Goal: Task Accomplishment & Management: Manage account settings

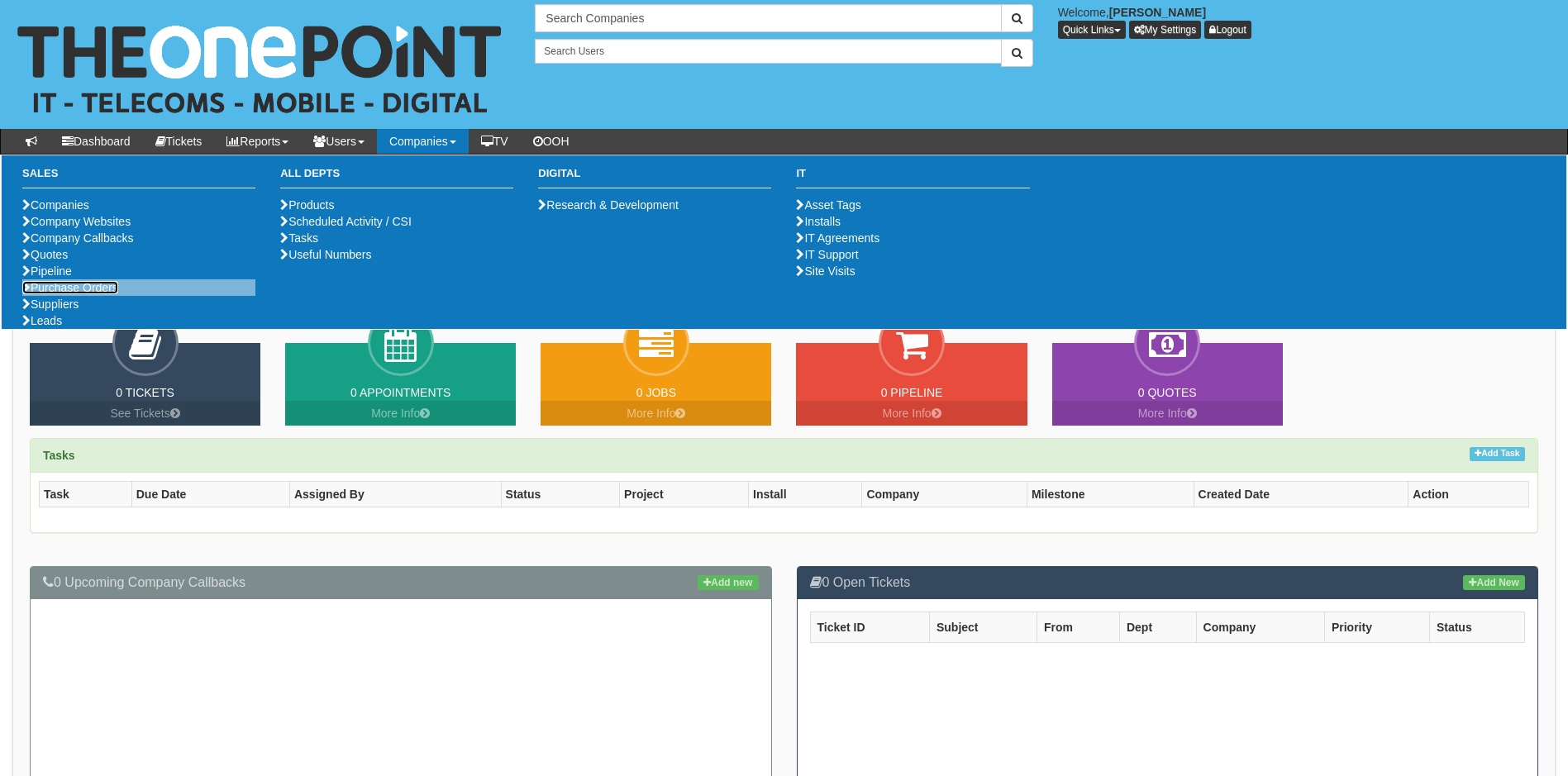
click at [93, 294] on link "Purchase Orders" at bounding box center [70, 287] width 96 height 14
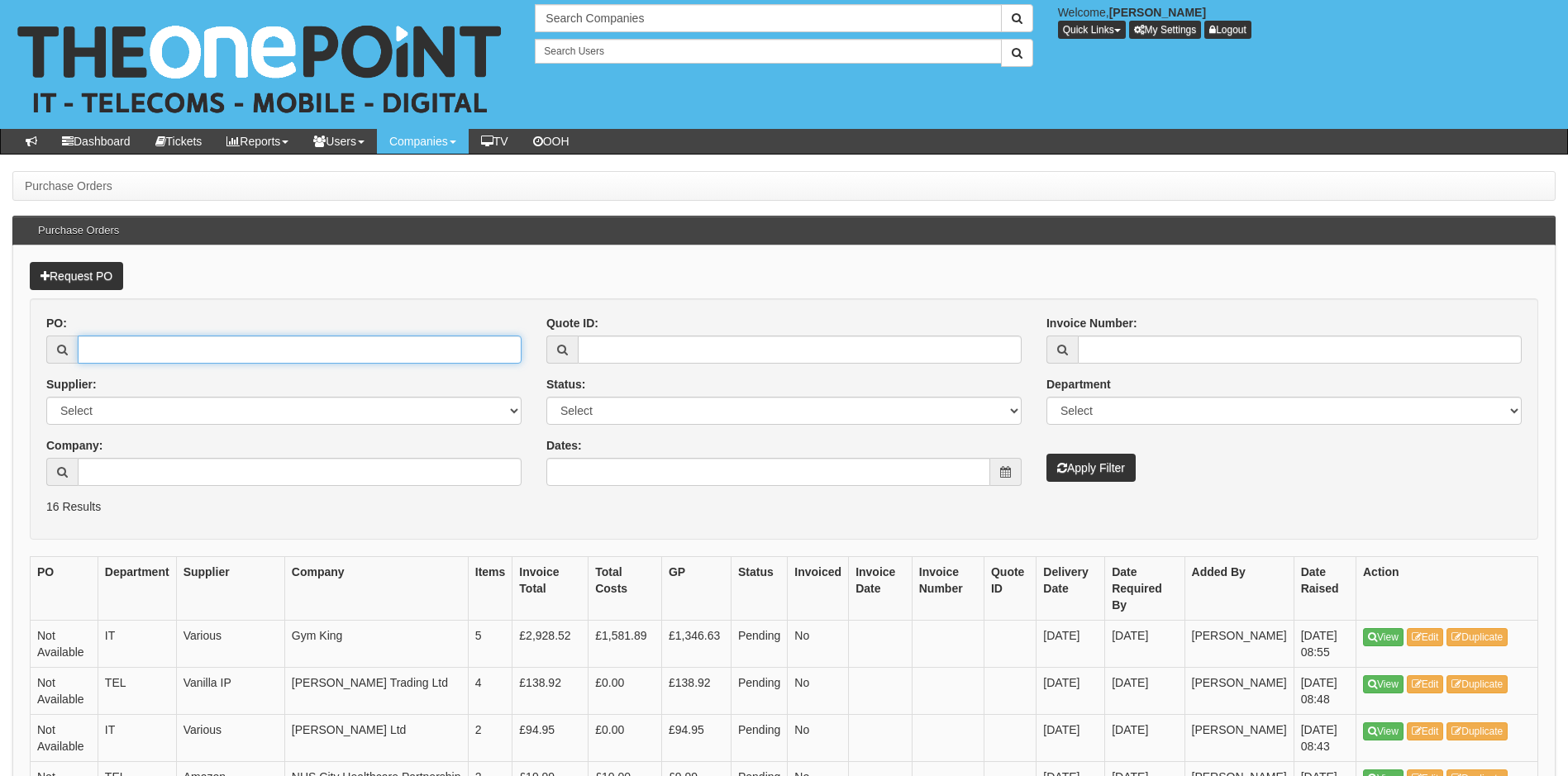
click at [250, 361] on input "PO:" at bounding box center [299, 350] width 444 height 28
type input "19370"
click at [1047, 454] on button "Apply Filter" at bounding box center [1091, 467] width 89 height 28
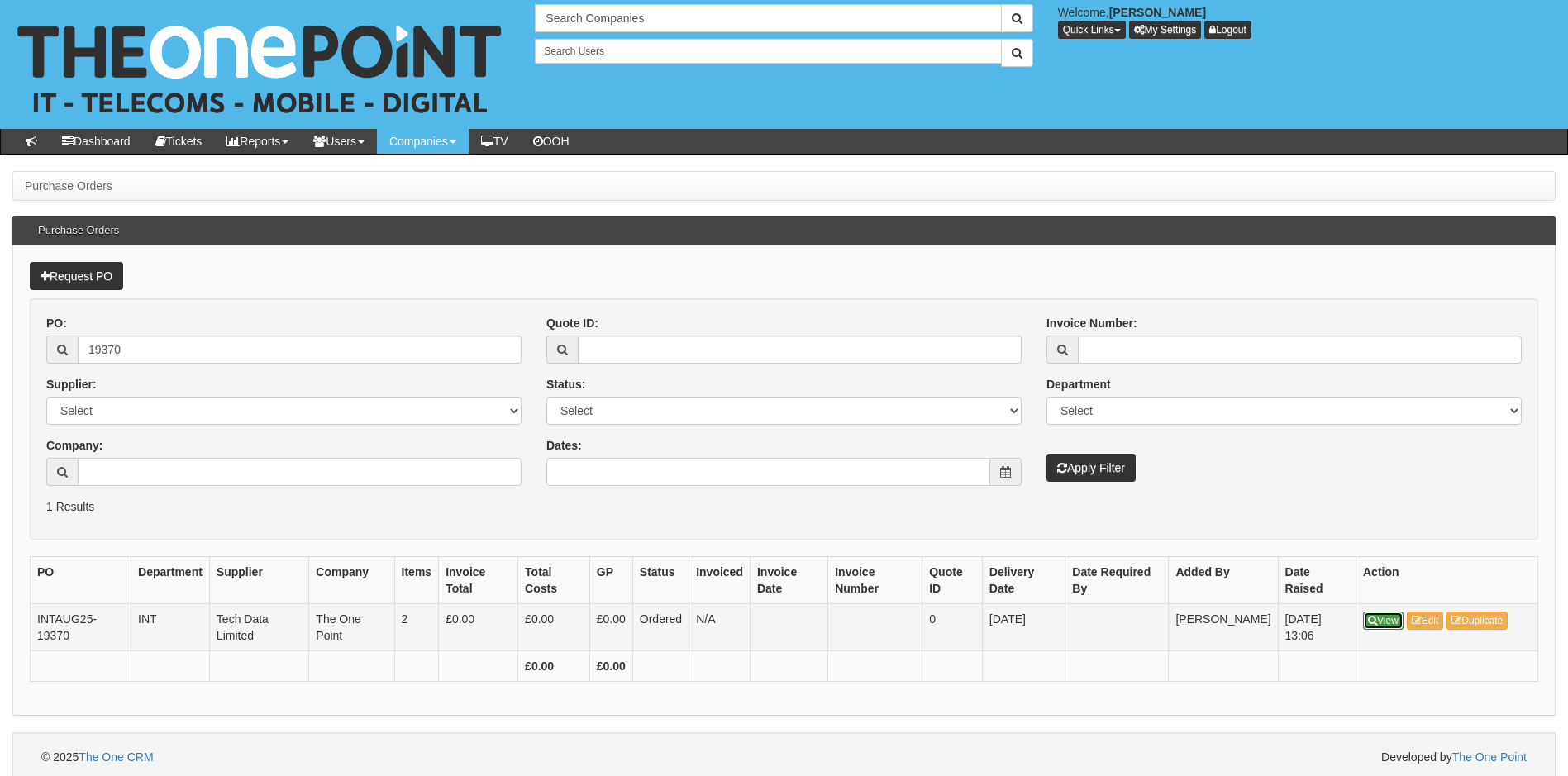
click at [1377, 623] on link "View" at bounding box center [1384, 621] width 41 height 18
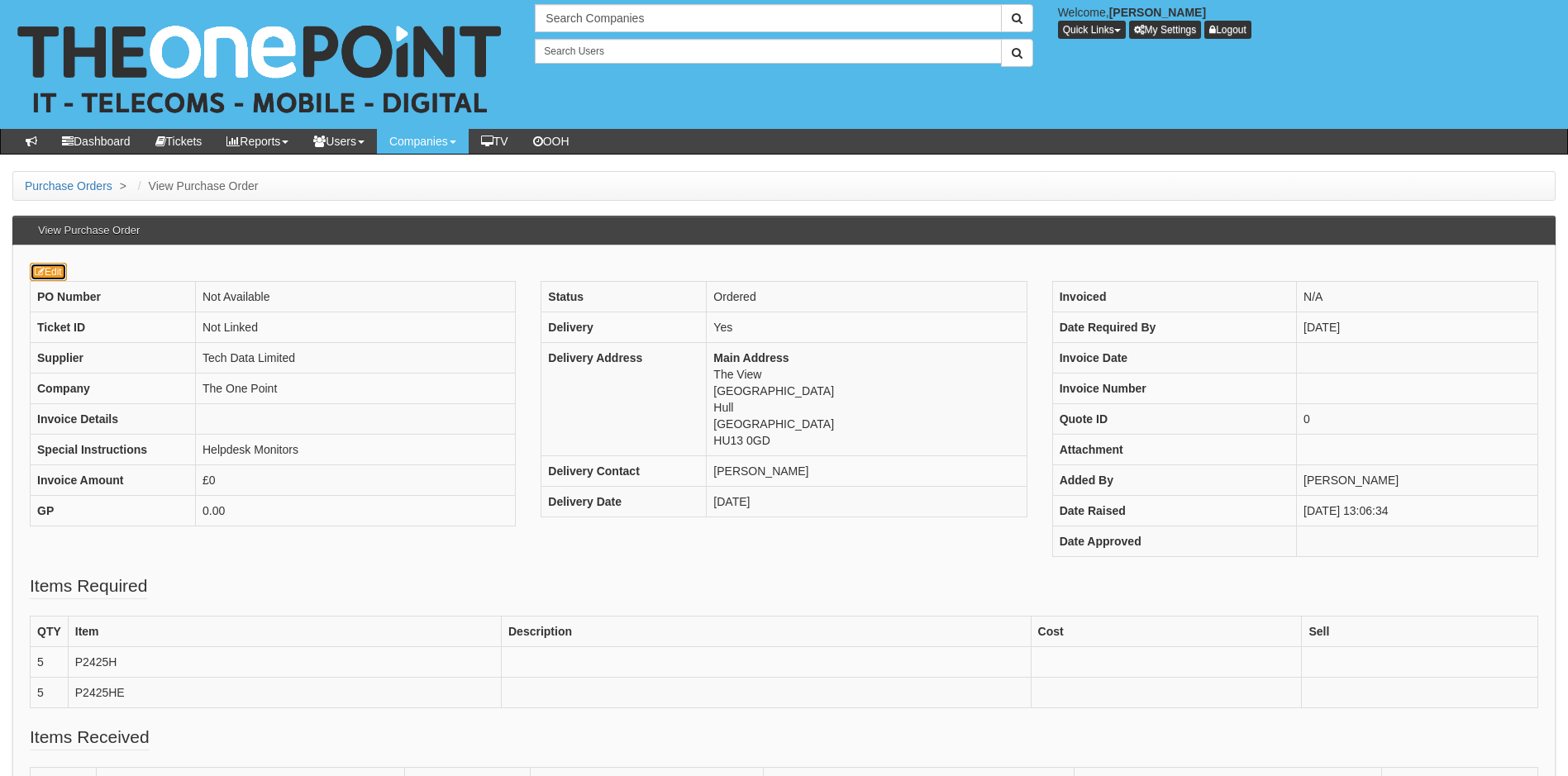
click at [54, 267] on link "Edit" at bounding box center [49, 272] width 37 height 18
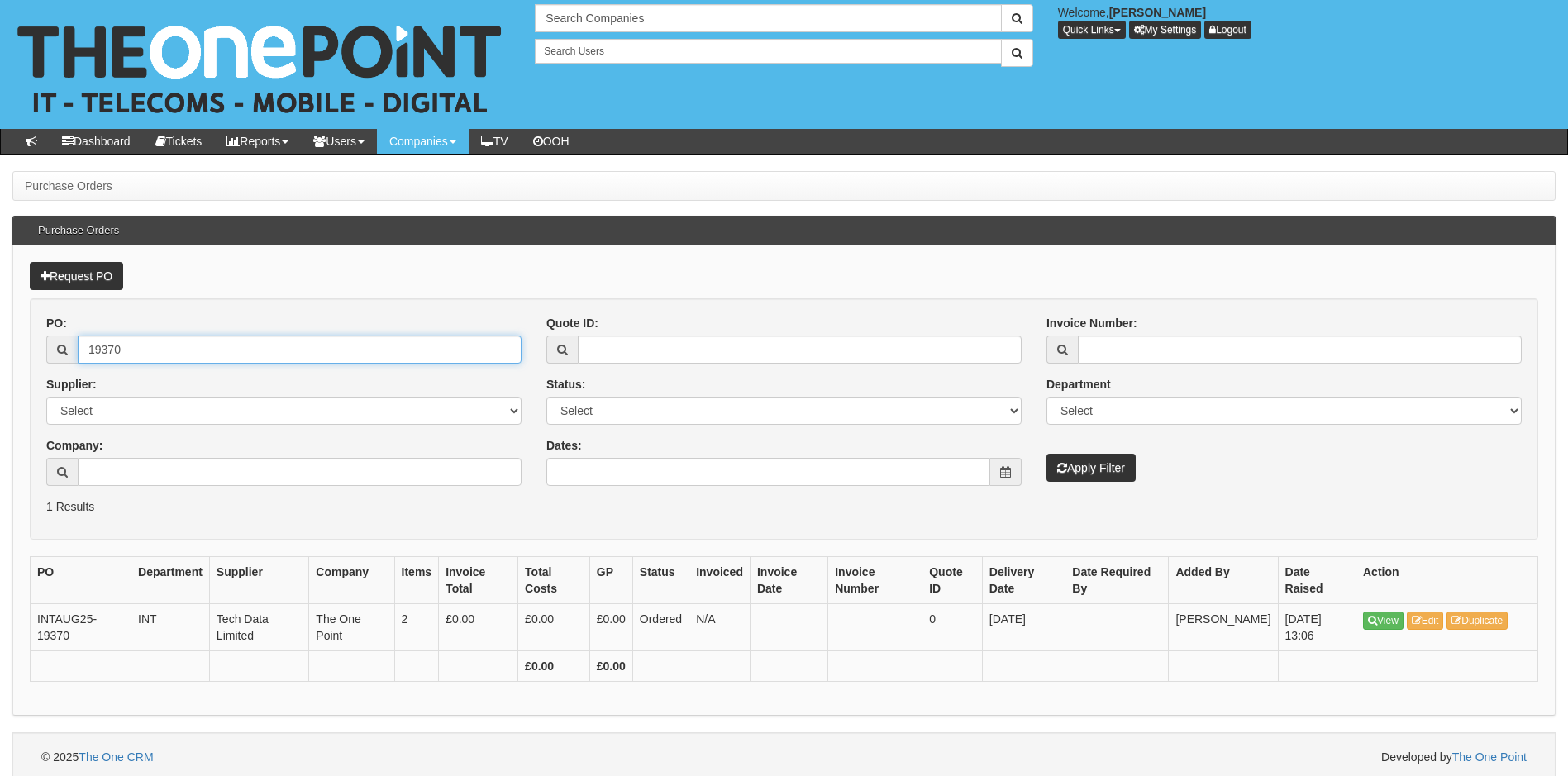
drag, startPoint x: 130, startPoint y: 351, endPoint x: 78, endPoint y: 362, distance: 53.2
click at [78, 362] on input "19370" at bounding box center [299, 350] width 444 height 28
type input "19172"
click at [1047, 454] on button "Apply Filter" at bounding box center [1091, 467] width 89 height 28
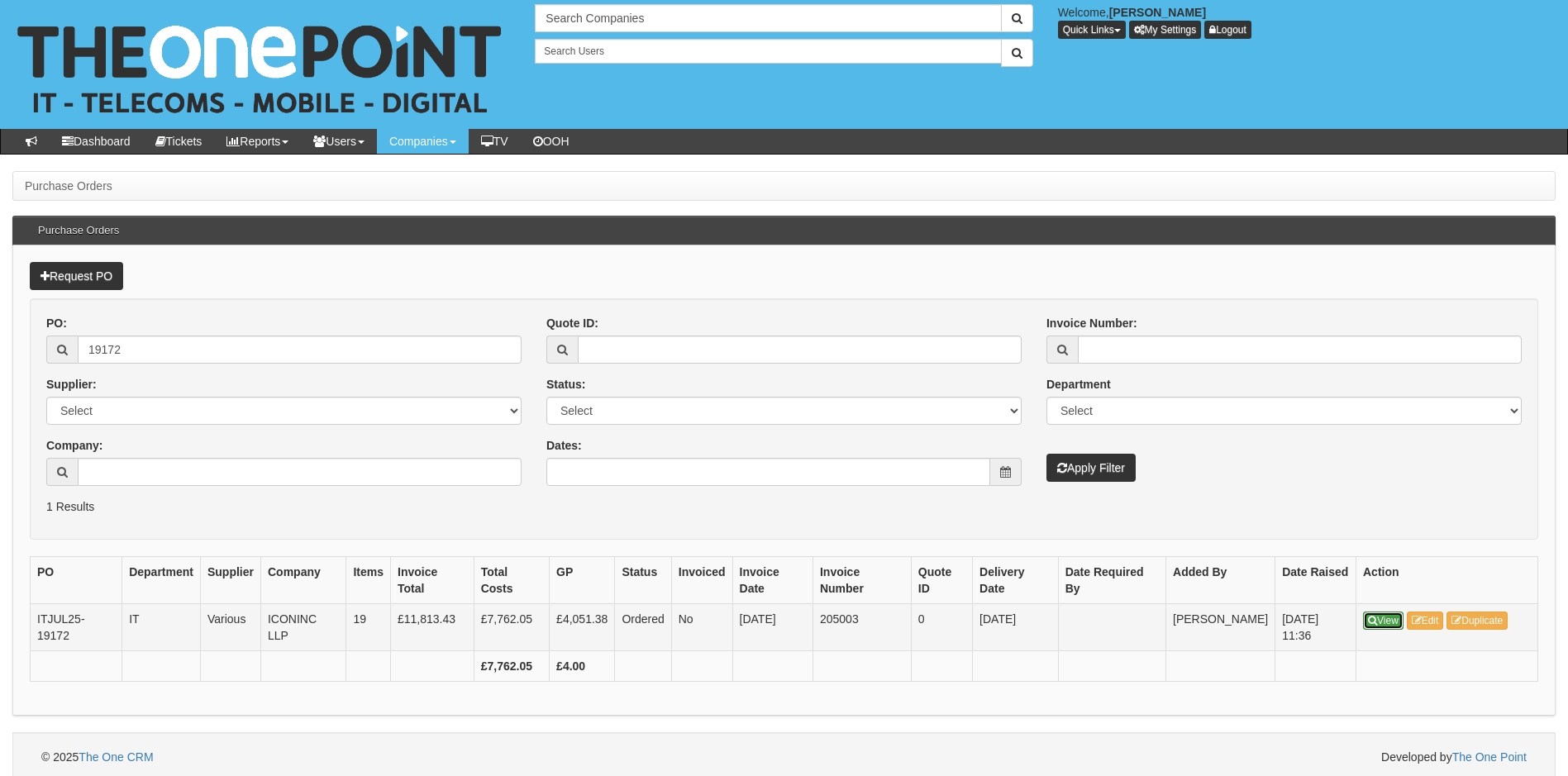
click at [1391, 622] on link "View" at bounding box center [1384, 621] width 41 height 18
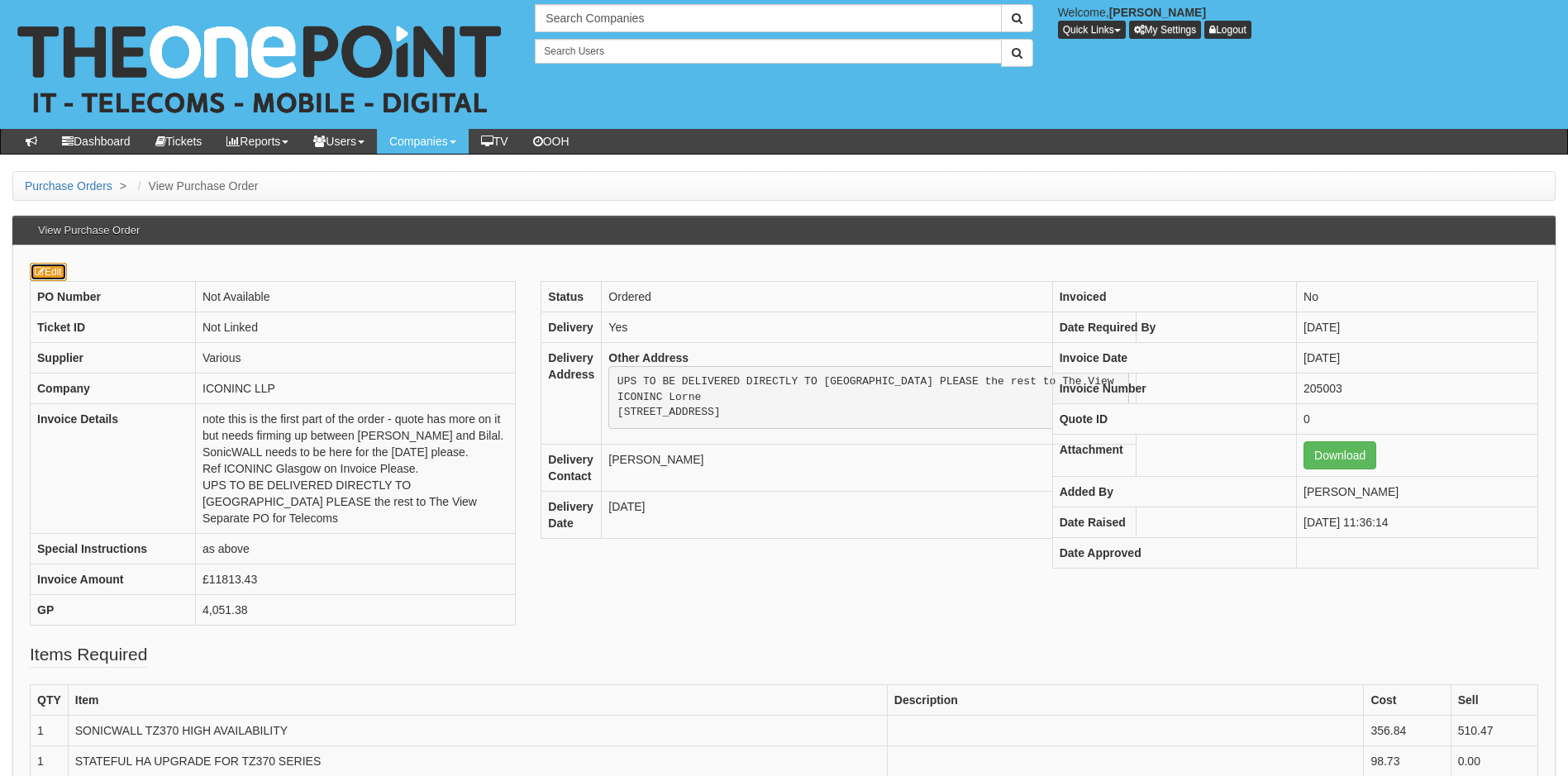
click at [49, 277] on link "Edit" at bounding box center [49, 272] width 37 height 18
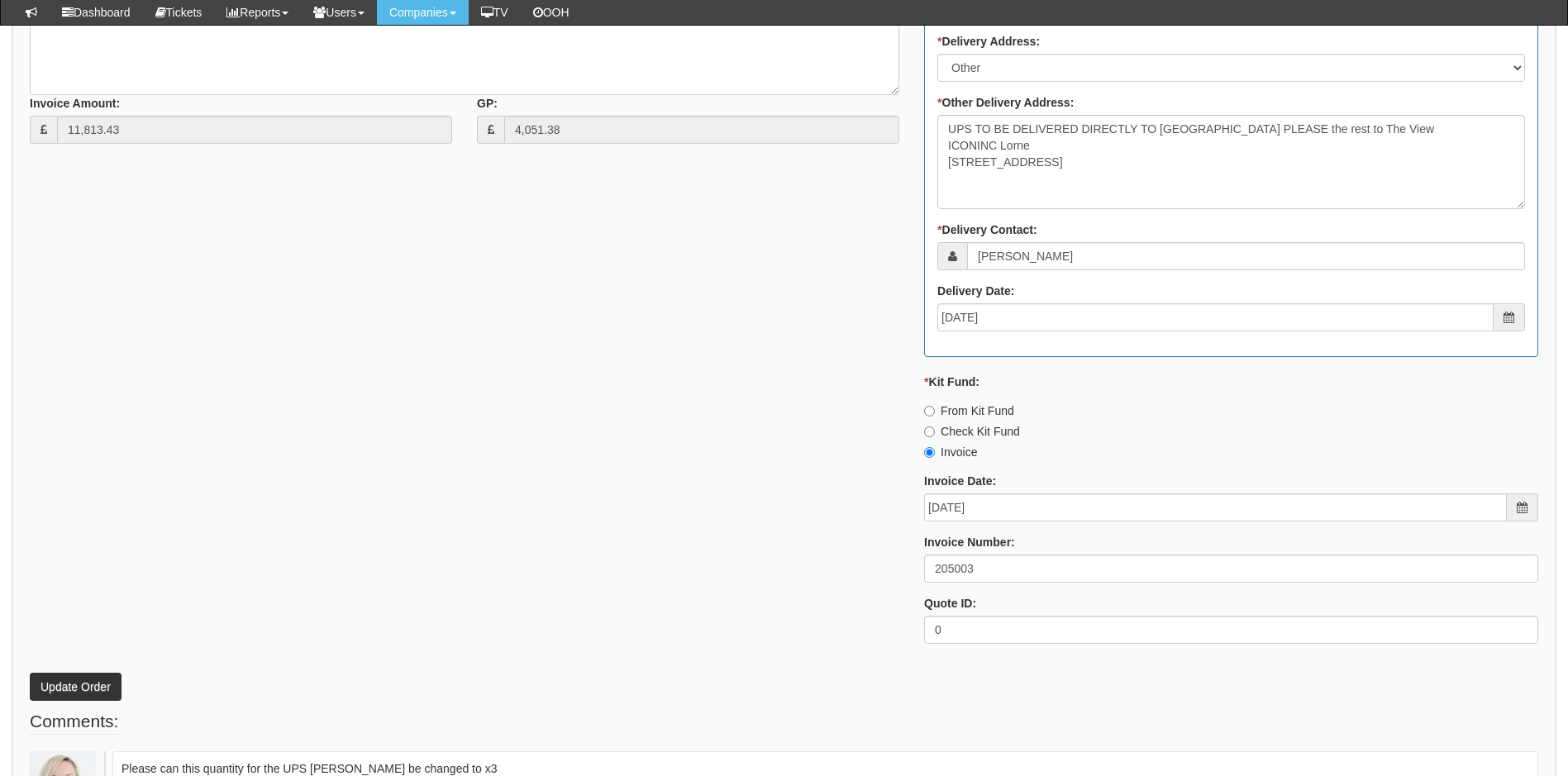
scroll to position [1819, 0]
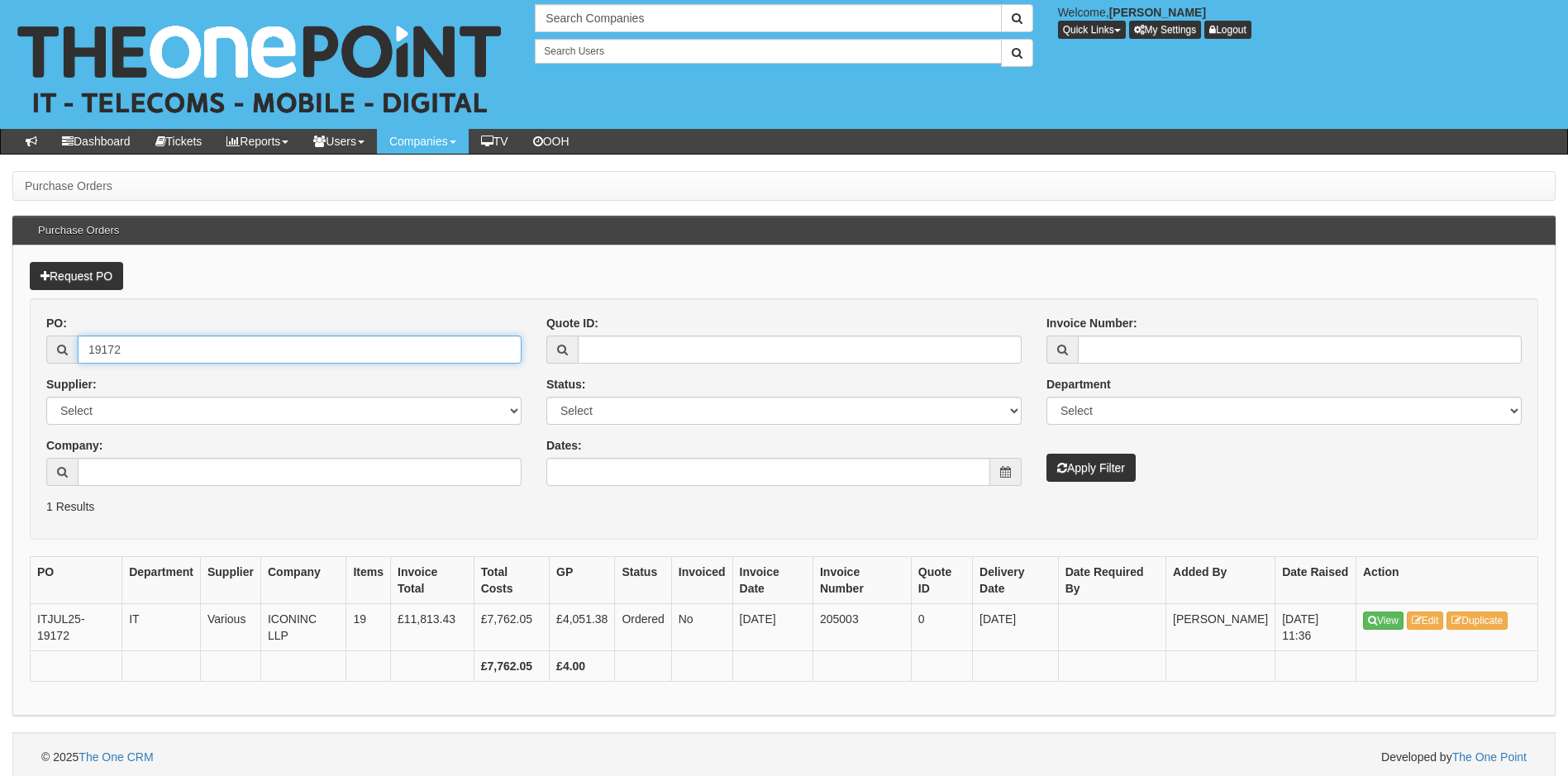
drag, startPoint x: 129, startPoint y: 355, endPoint x: 61, endPoint y: 355, distance: 68.0
click at [61, 355] on div "19172" at bounding box center [284, 350] width 475 height 28
type input "19345"
click at [1047, 454] on button "Apply Filter" at bounding box center [1091, 467] width 89 height 28
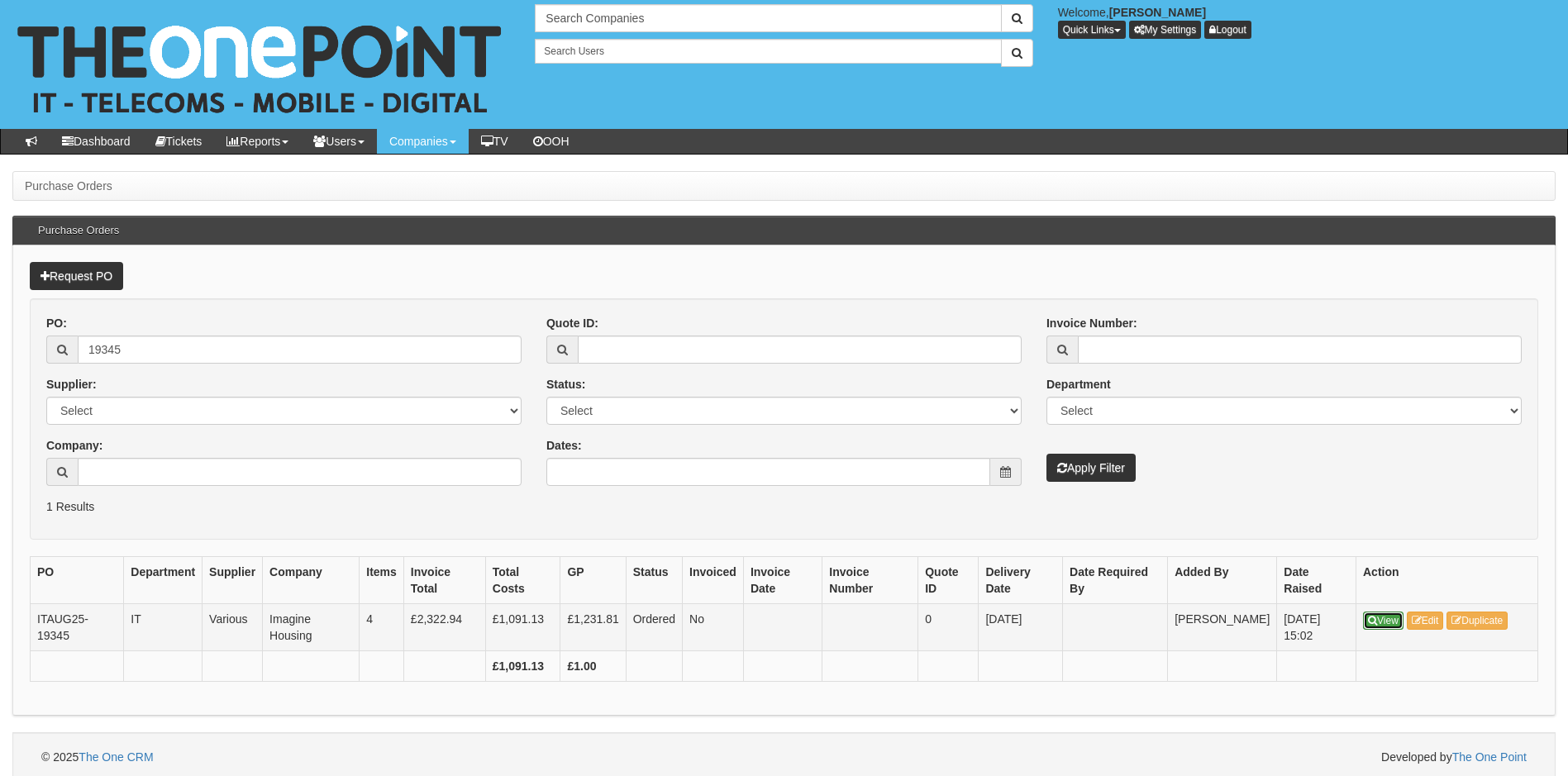
click at [1390, 623] on link "View" at bounding box center [1384, 621] width 41 height 18
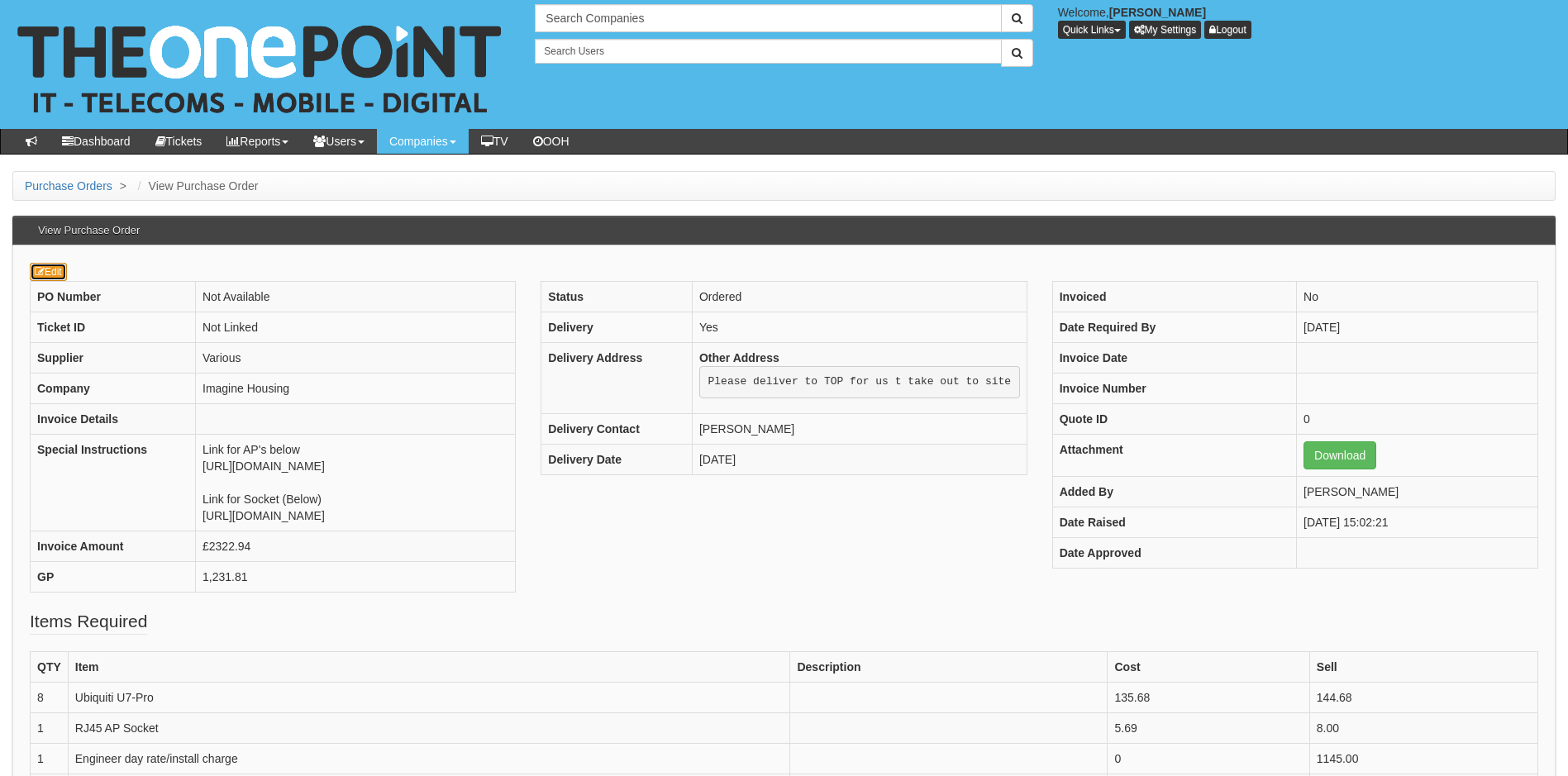
click at [44, 268] on icon at bounding box center [40, 272] width 10 height 10
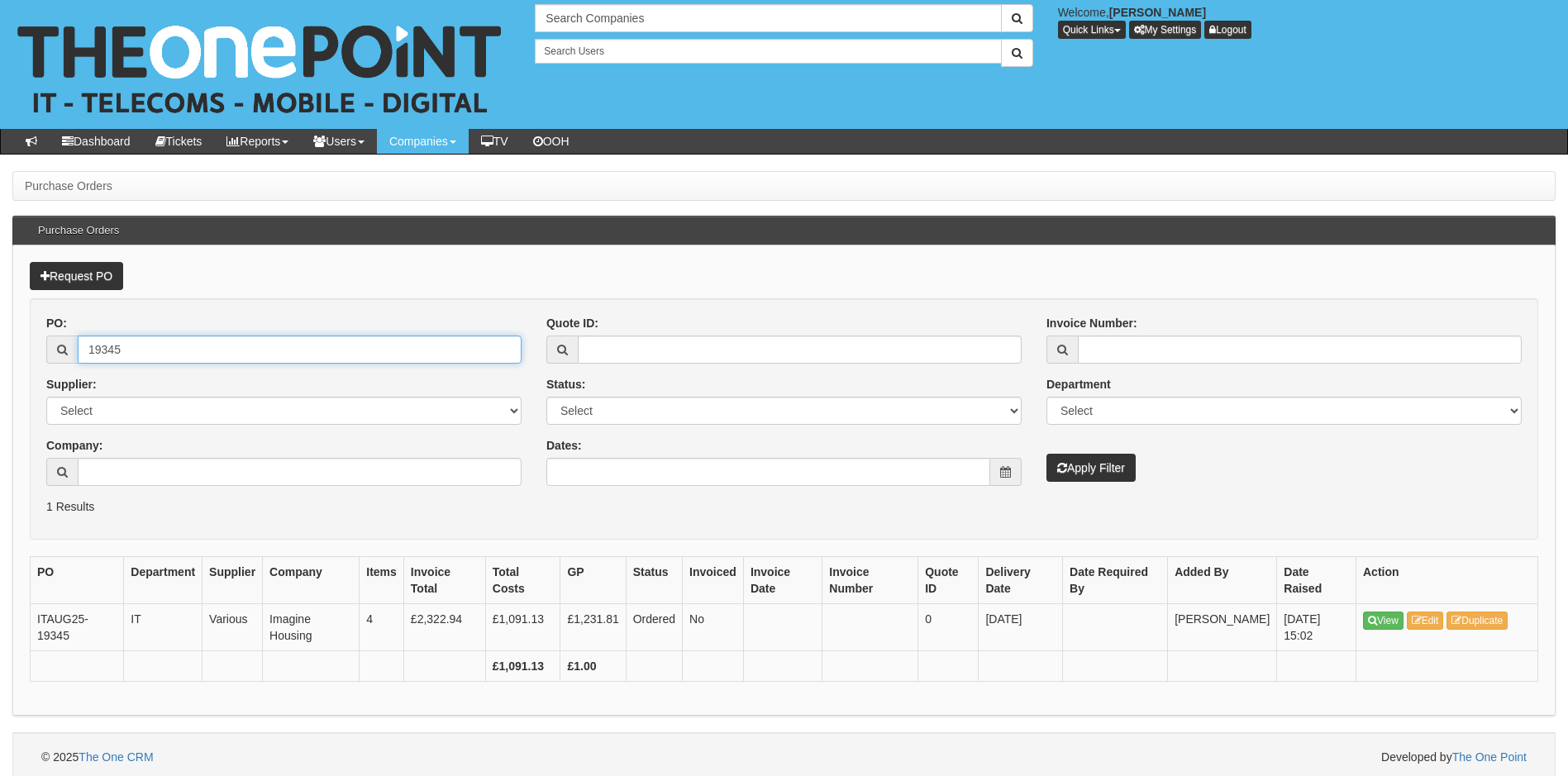
drag, startPoint x: 134, startPoint y: 353, endPoint x: 33, endPoint y: 353, distance: 101.0
click at [33, 353] on form "PO: 19345 Supplier: Select 123 REG.co.uk 1Password 3 4Gon AA Jones Electric Ltd…" at bounding box center [784, 419] width 1508 height 242
type input "19362"
click at [1047, 454] on button "Apply Filter" at bounding box center [1091, 467] width 89 height 28
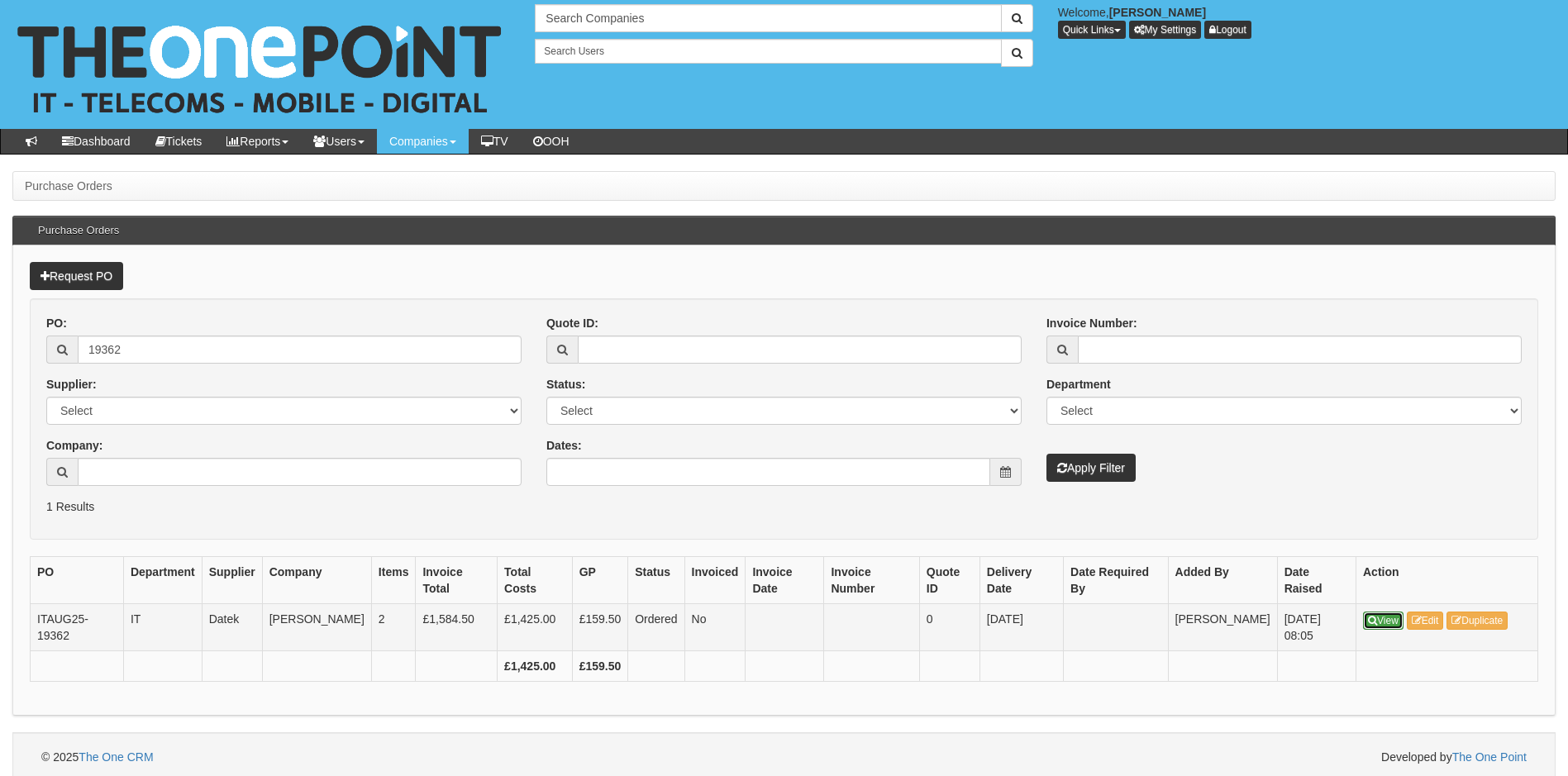
click at [1379, 624] on link "View" at bounding box center [1384, 621] width 41 height 18
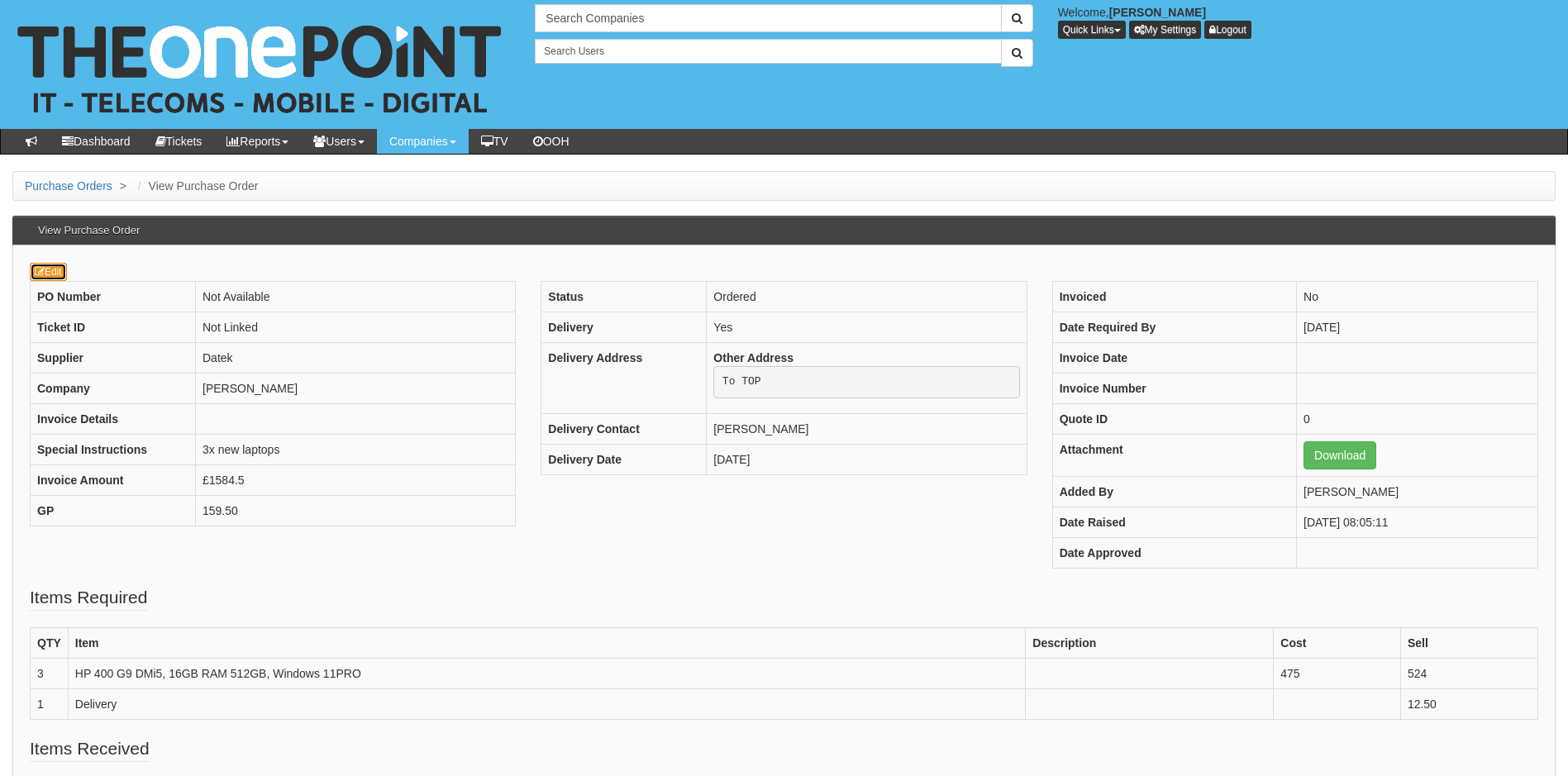
click at [54, 269] on link "Edit" at bounding box center [49, 272] width 37 height 18
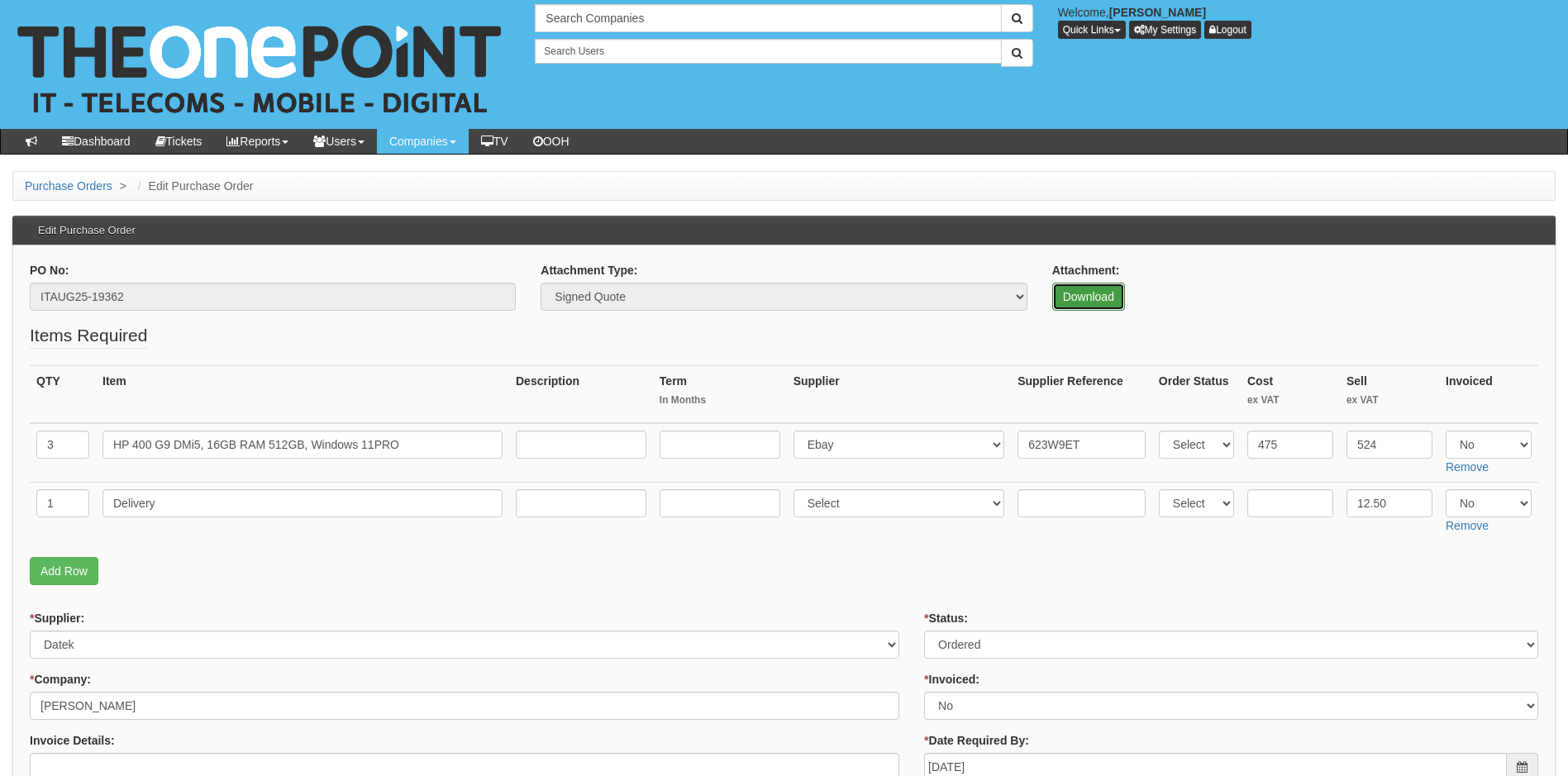
click at [1094, 287] on link "Download" at bounding box center [1088, 296] width 73 height 28
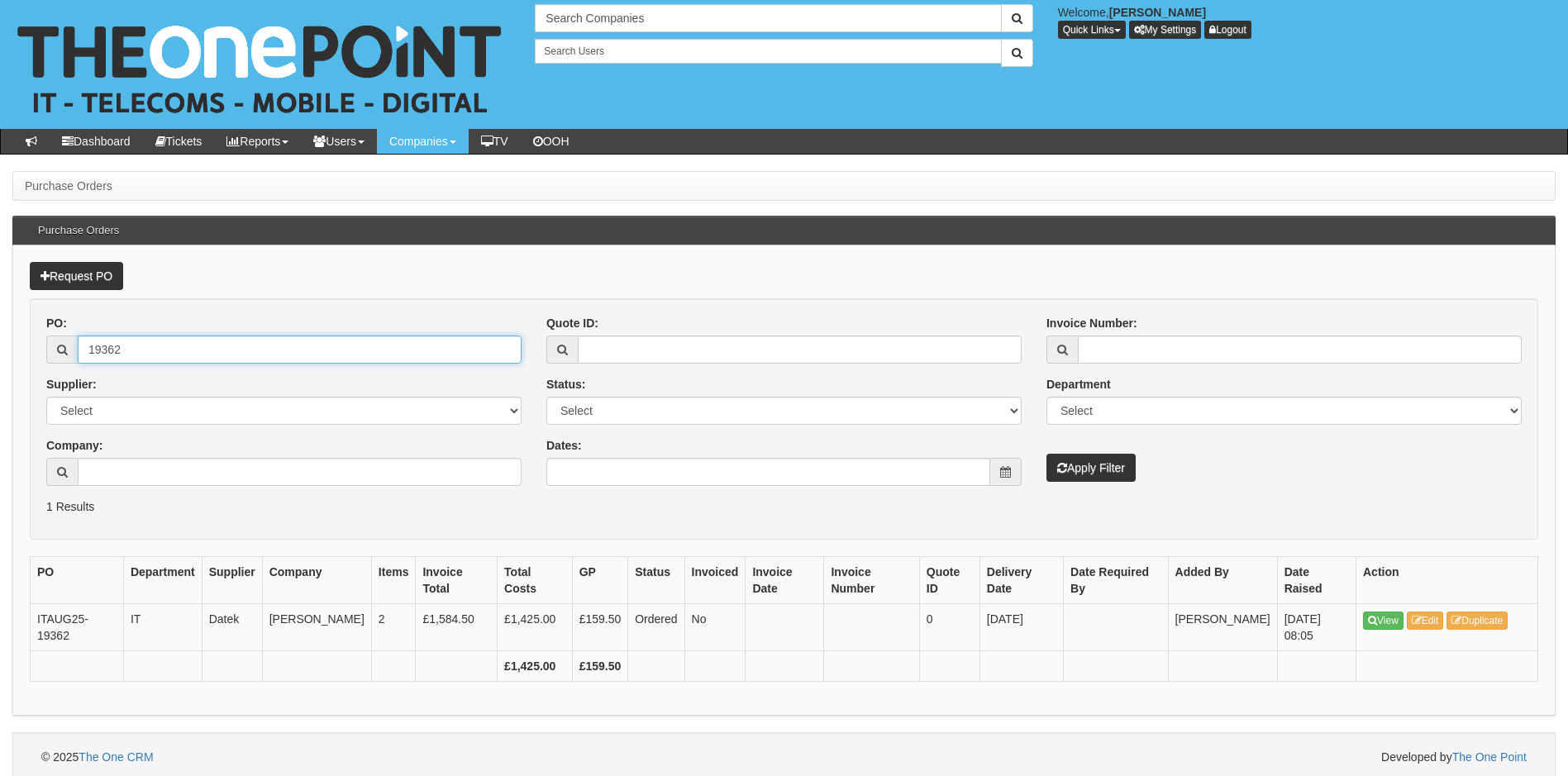
click at [125, 354] on input "19362" at bounding box center [299, 350] width 444 height 28
type input "19363"
click at [1047, 454] on button "Apply Filter" at bounding box center [1091, 467] width 89 height 28
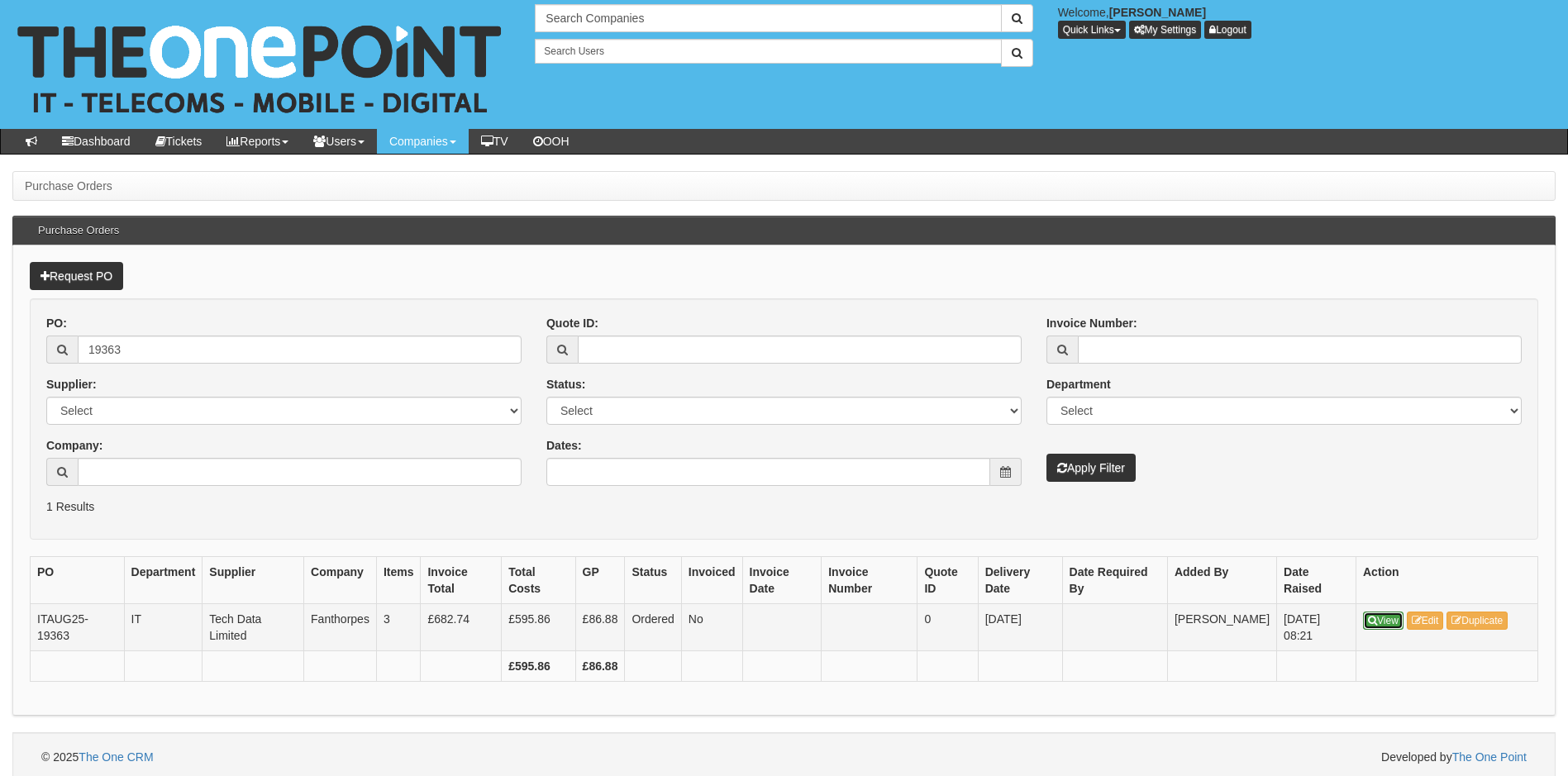
click at [1375, 621] on icon at bounding box center [1372, 621] width 9 height 10
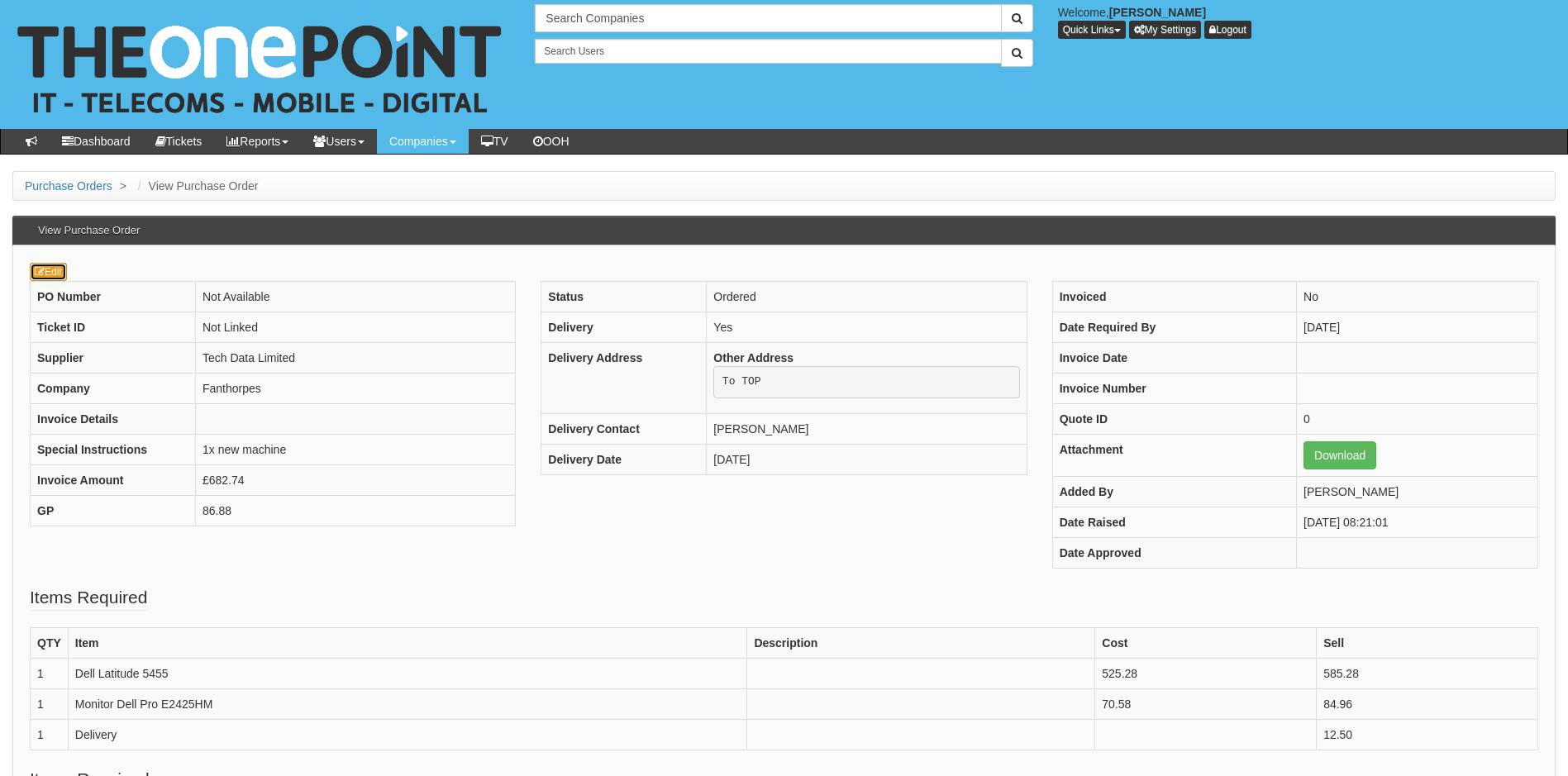
click at [61, 277] on link "Edit" at bounding box center [49, 272] width 37 height 18
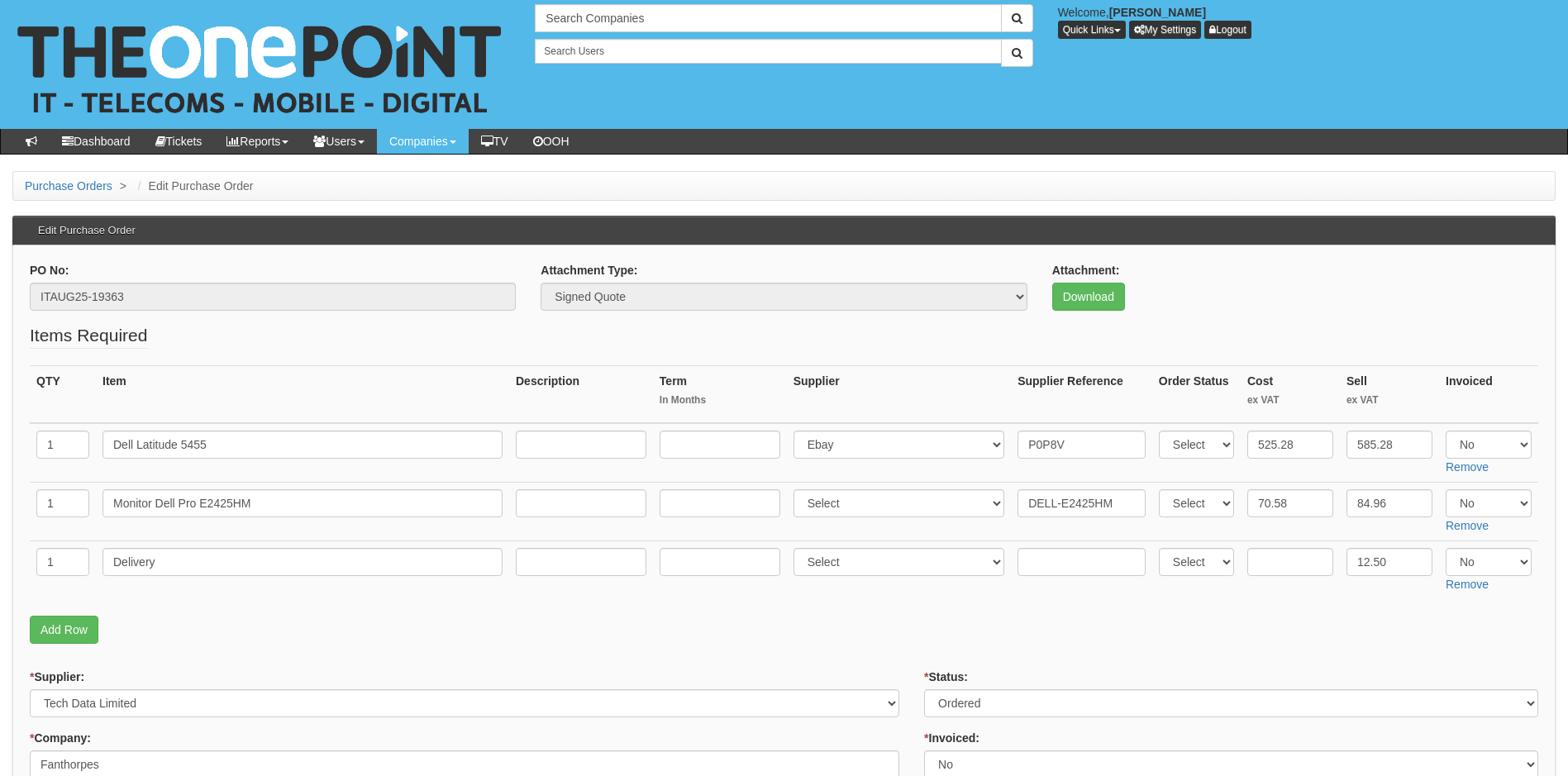
scroll to position [165, 0]
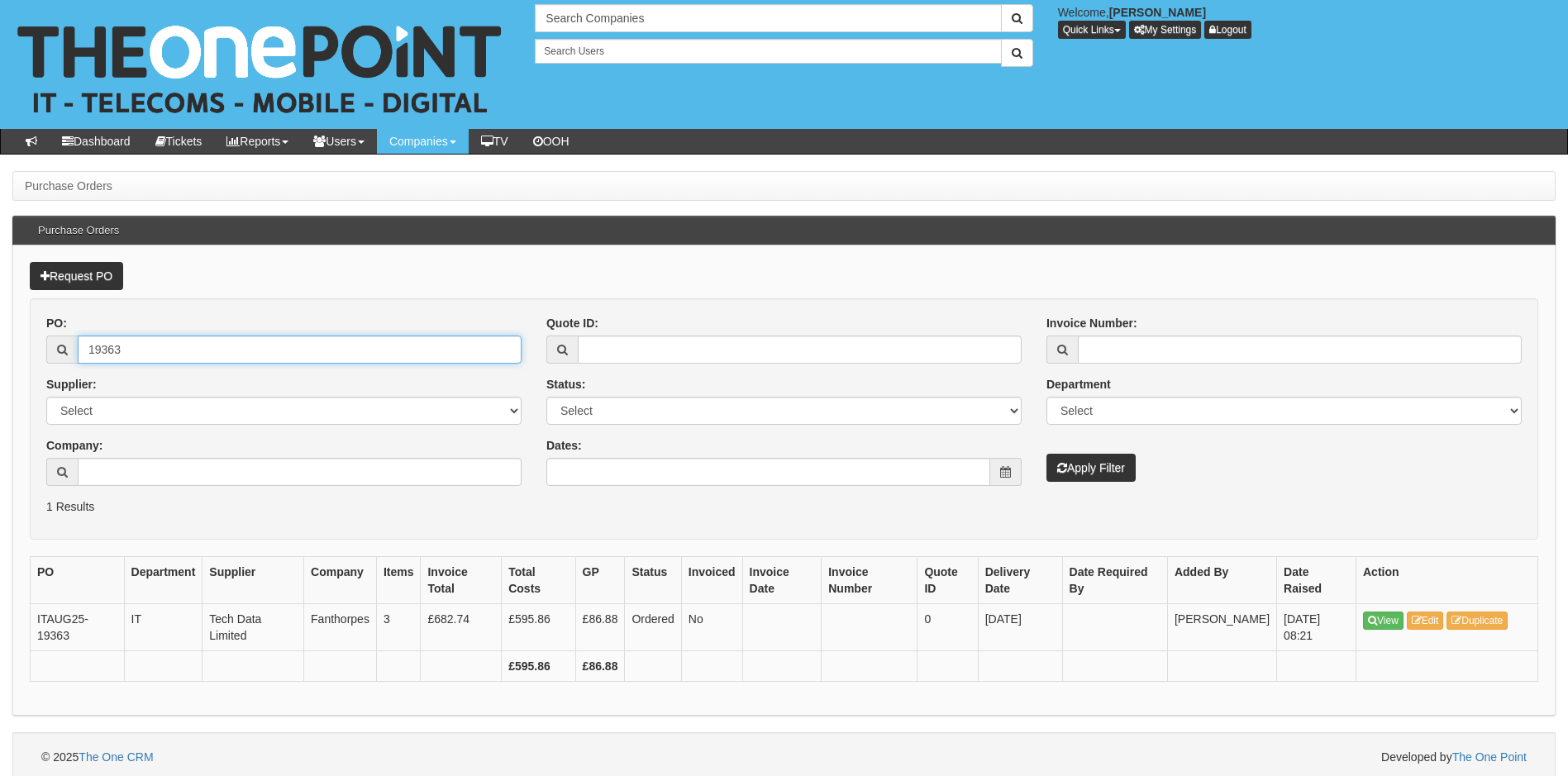
drag, startPoint x: 0, startPoint y: 0, endPoint x: 157, endPoint y: 342, distance: 376.3
click at [157, 342] on input "19363" at bounding box center [299, 350] width 444 height 28
type input "19350"
click at [1047, 454] on button "Apply Filter" at bounding box center [1091, 467] width 89 height 28
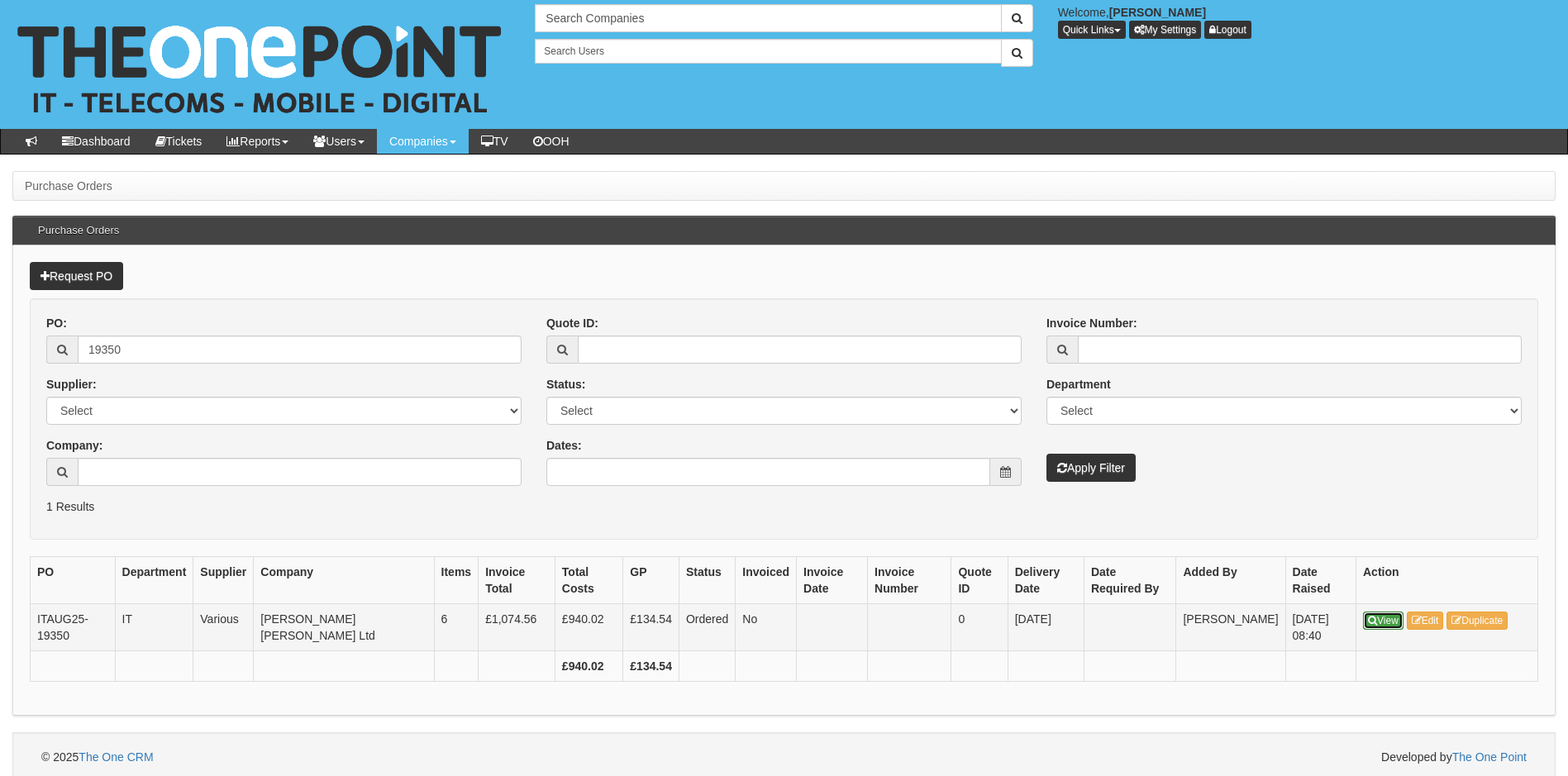
click at [1389, 624] on link "View" at bounding box center [1384, 621] width 41 height 18
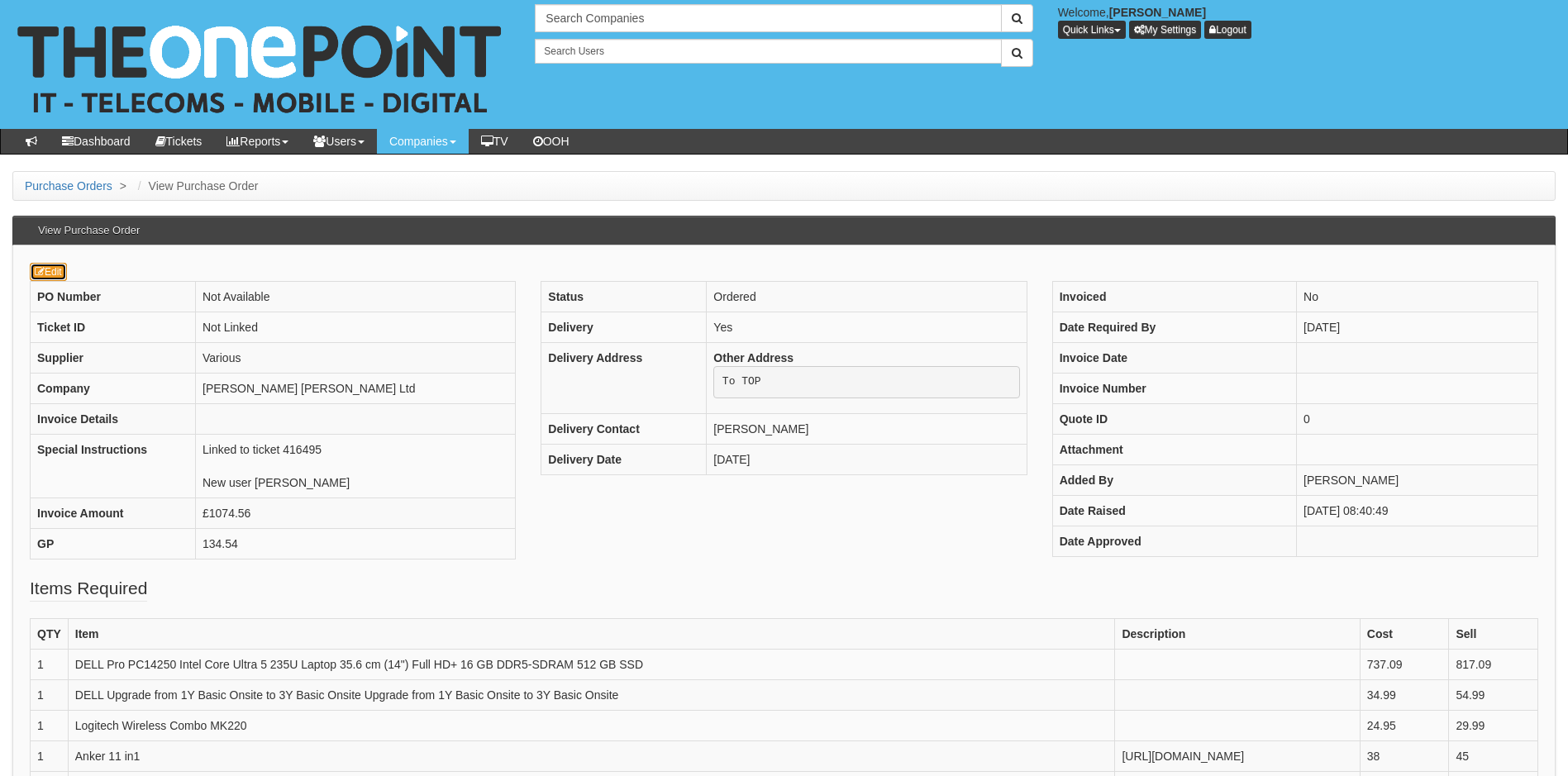
click at [51, 275] on link "Edit" at bounding box center [49, 272] width 37 height 18
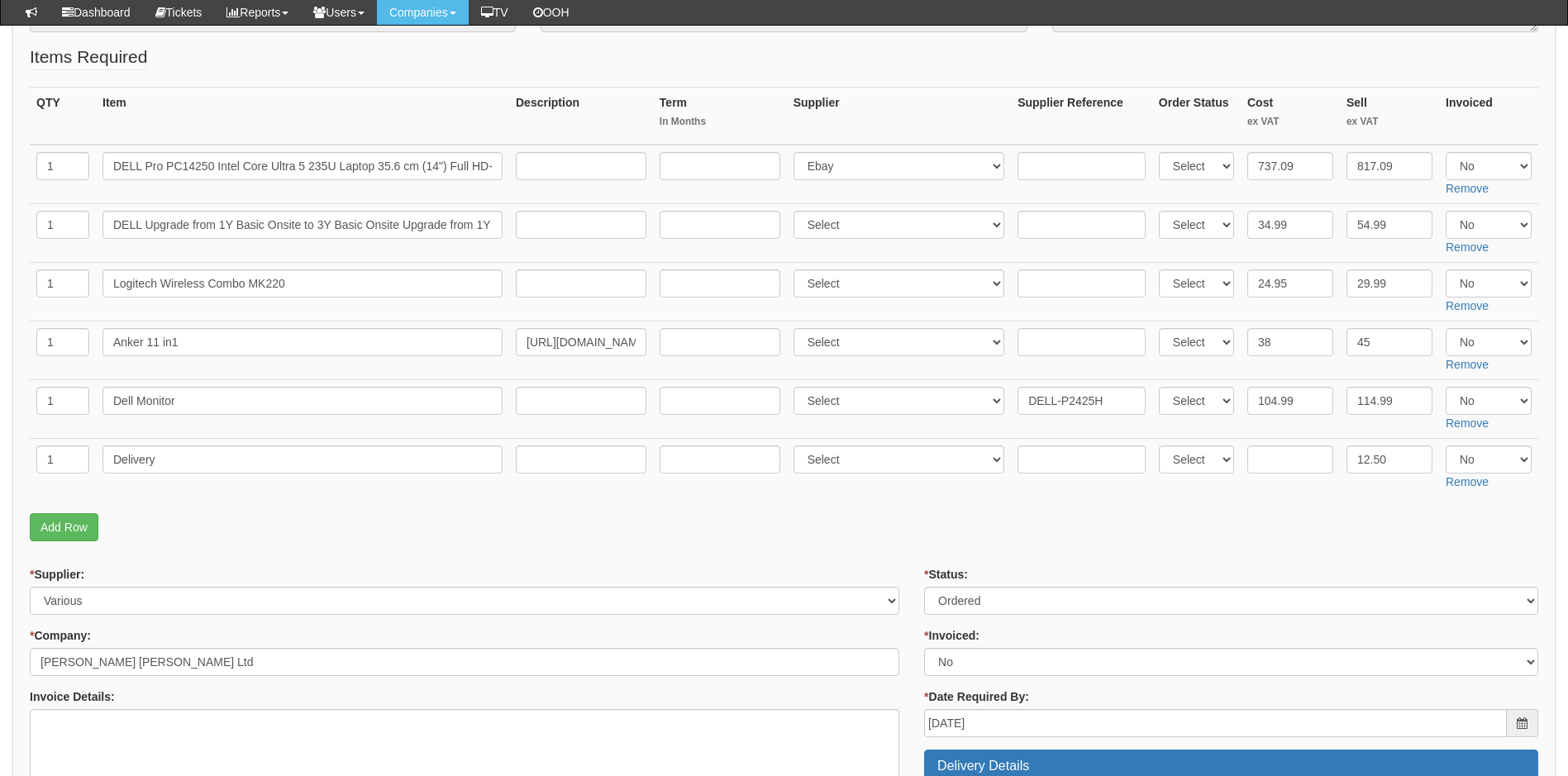
scroll to position [248, 0]
